Goal: Transaction & Acquisition: Obtain resource

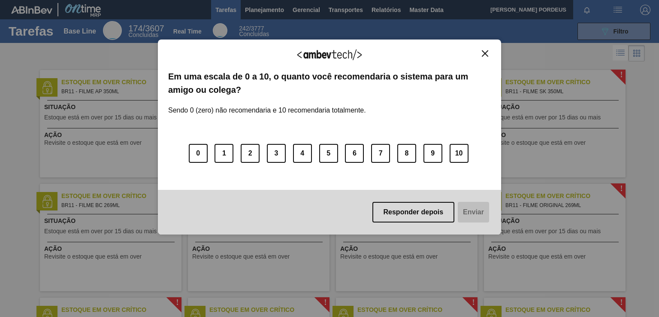
click at [485, 55] on img "Close" at bounding box center [485, 53] width 6 height 6
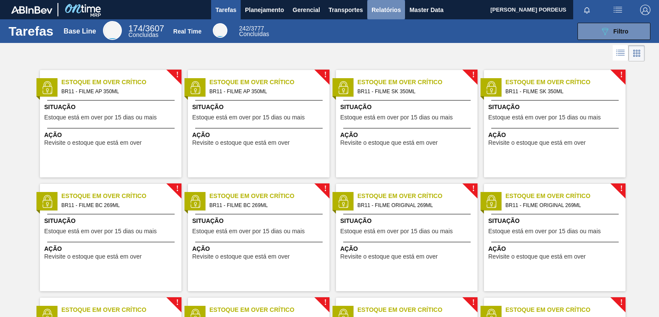
click at [376, 11] on span "Relatórios" at bounding box center [386, 10] width 29 height 10
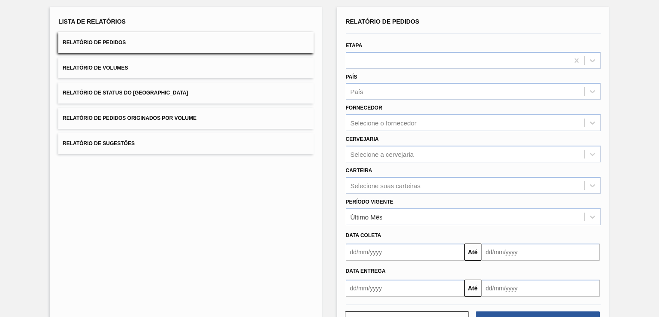
scroll to position [36, 0]
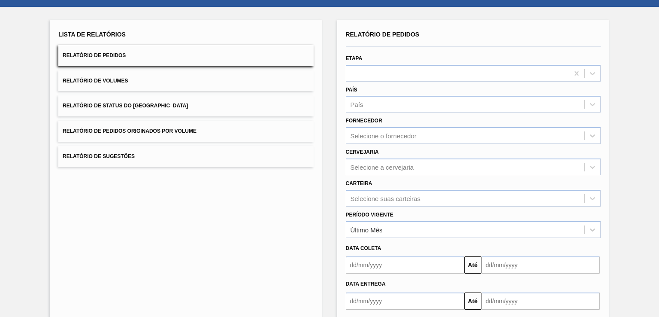
click at [96, 82] on span "Relatório de Volumes" at bounding box center [95, 81] width 65 height 6
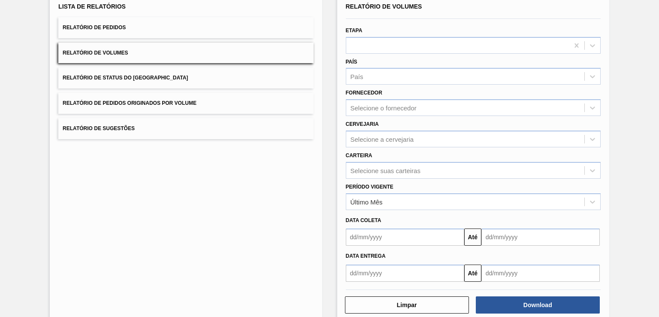
scroll to position [79, 0]
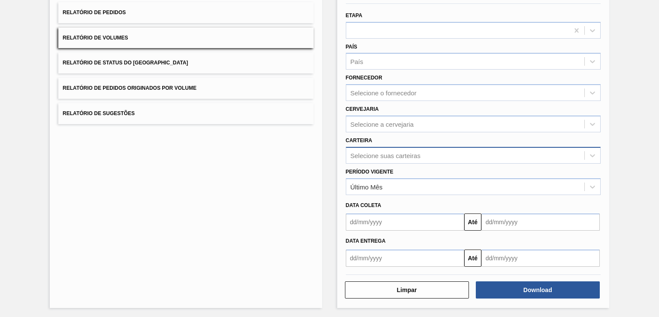
click at [422, 155] on div "Selecione suas carteiras" at bounding box center [465, 155] width 238 height 12
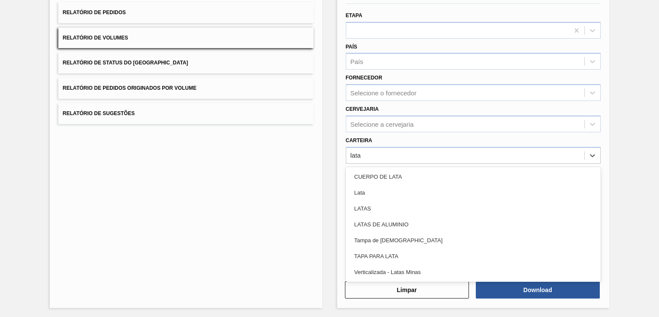
type input "lata"
click at [287, 180] on div "Lista de Relatórios Relatório de Pedidos Relatório de Volumes Relatório de Stat…" at bounding box center [186, 142] width 272 height 331
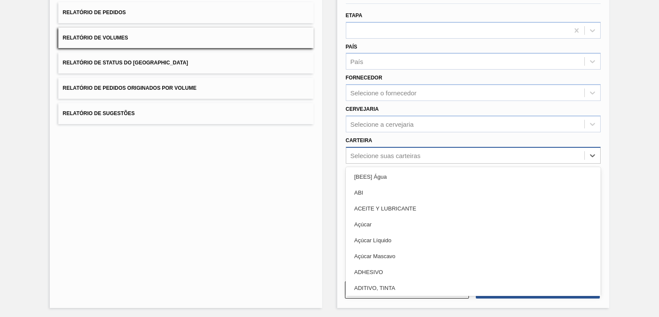
click at [502, 156] on div "Selecione suas carteiras" at bounding box center [465, 155] width 238 height 12
click at [448, 105] on div "Cervejaria Selecione a cervejaria" at bounding box center [473, 117] width 255 height 29
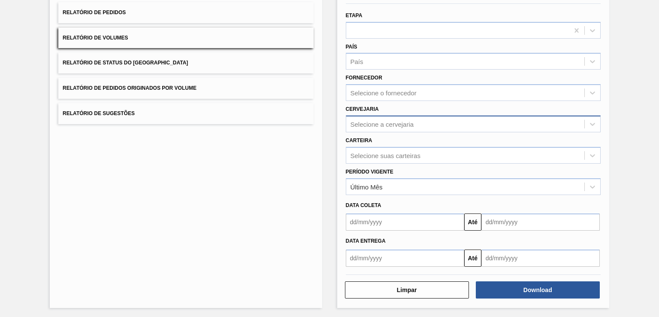
click at [452, 123] on div "Selecione a cervejaria" at bounding box center [465, 124] width 238 height 12
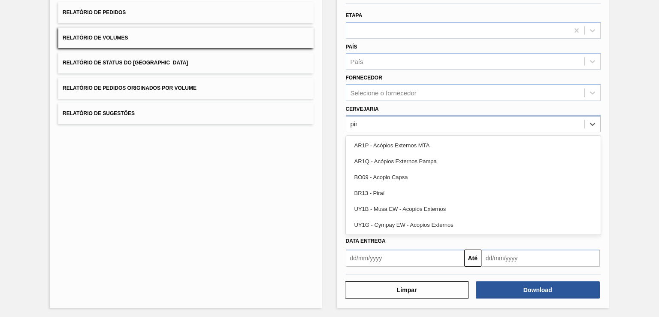
type input "pira"
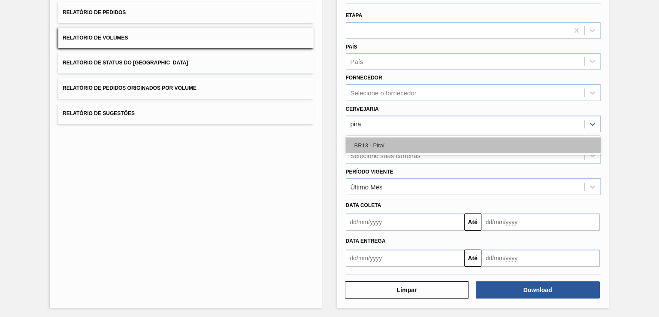
click at [448, 140] on div "BR13 - Piraí" at bounding box center [473, 145] width 255 height 16
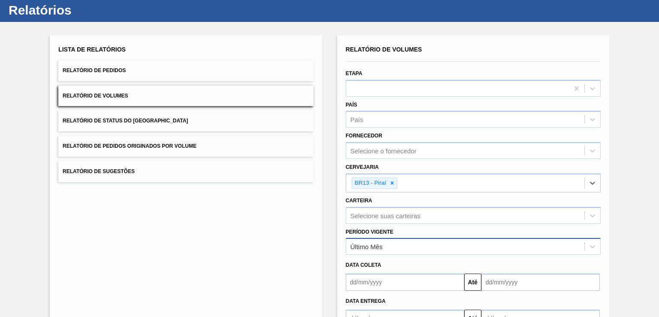
scroll to position [81, 0]
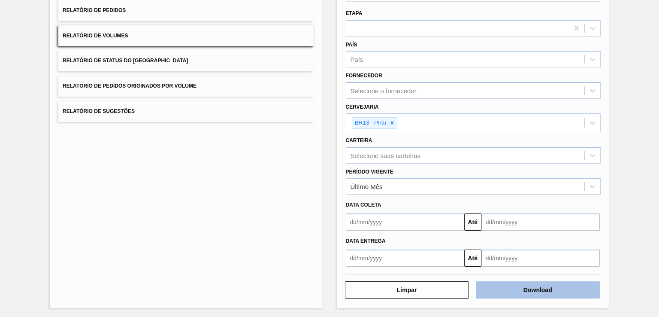
click at [489, 285] on button "Download" at bounding box center [538, 289] width 124 height 17
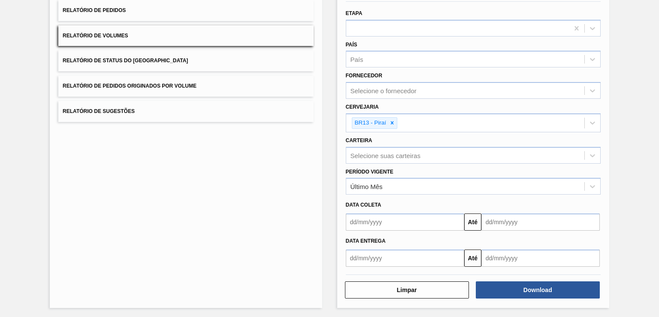
scroll to position [0, 0]
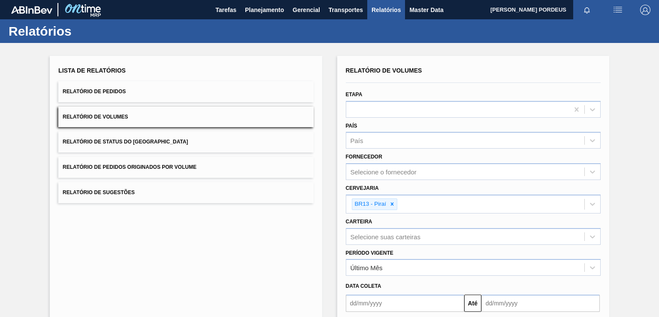
click at [113, 112] on button "Relatório de Volumes" at bounding box center [185, 116] width 255 height 21
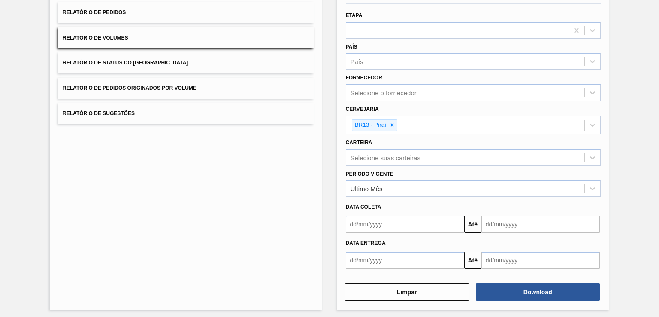
scroll to position [81, 0]
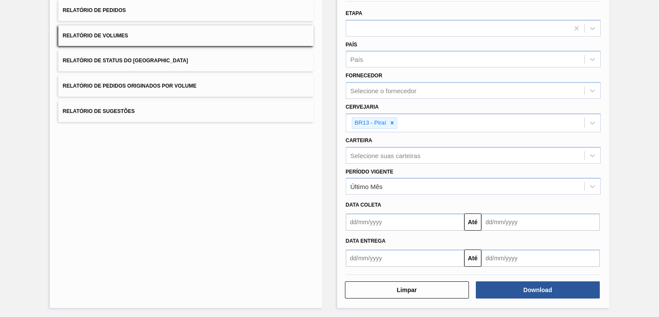
click at [131, 58] on span "Relatório de Status do [GEOGRAPHIC_DATA]" at bounding box center [125, 61] width 125 height 6
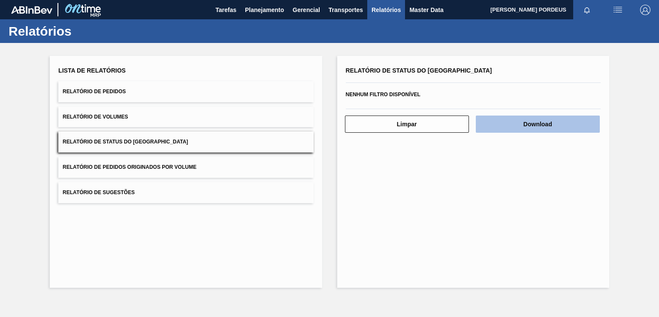
click at [550, 128] on button "Download" at bounding box center [538, 123] width 124 height 17
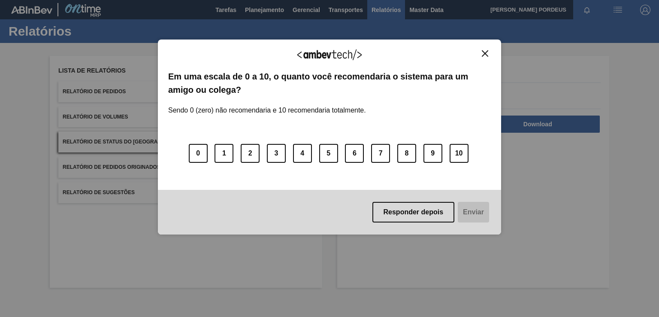
drag, startPoint x: 485, startPoint y: 52, endPoint x: 476, endPoint y: 69, distance: 19.0
click at [485, 53] on img "Close" at bounding box center [485, 53] width 6 height 6
